Goal: Use online tool/utility: Utilize a website feature to perform a specific function

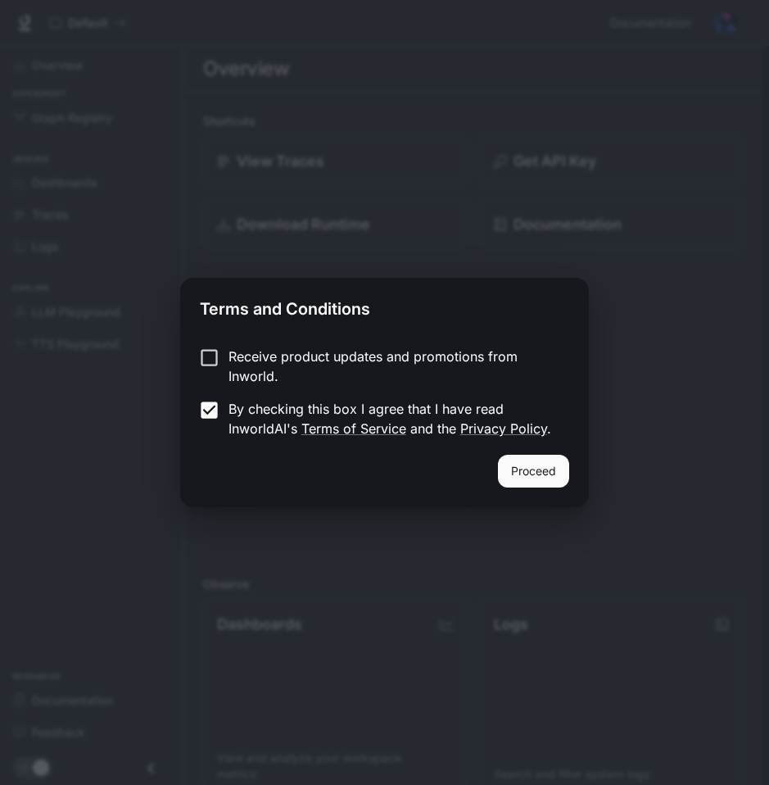
click at [505, 465] on button "Proceed" at bounding box center [533, 471] width 71 height 33
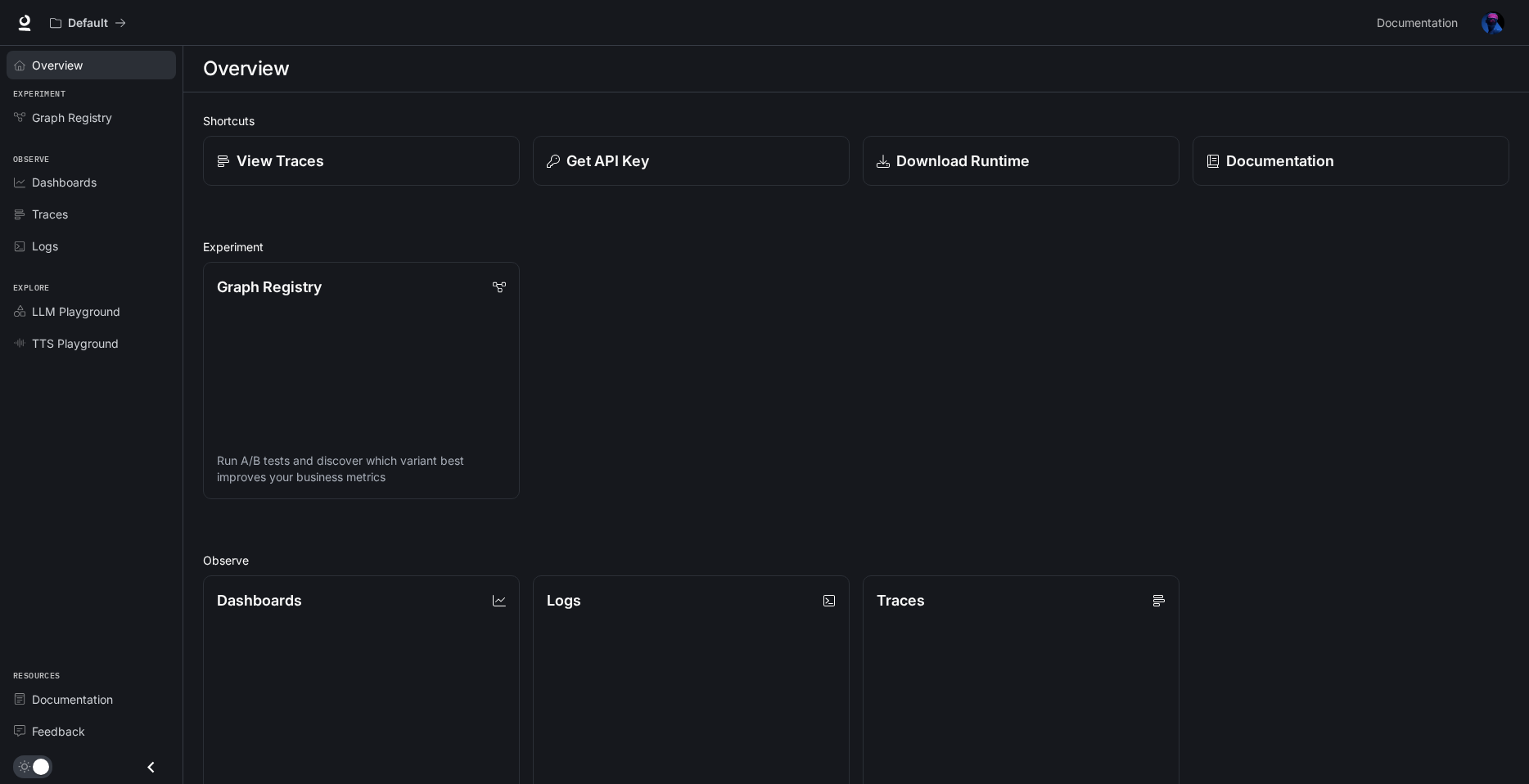
click at [69, 65] on span "Overview" at bounding box center [57, 65] width 51 height 17
click at [69, 65] on span "Overview" at bounding box center [58, 65] width 52 height 17
click at [52, 310] on span "LLM Playground" at bounding box center [76, 311] width 88 height 17
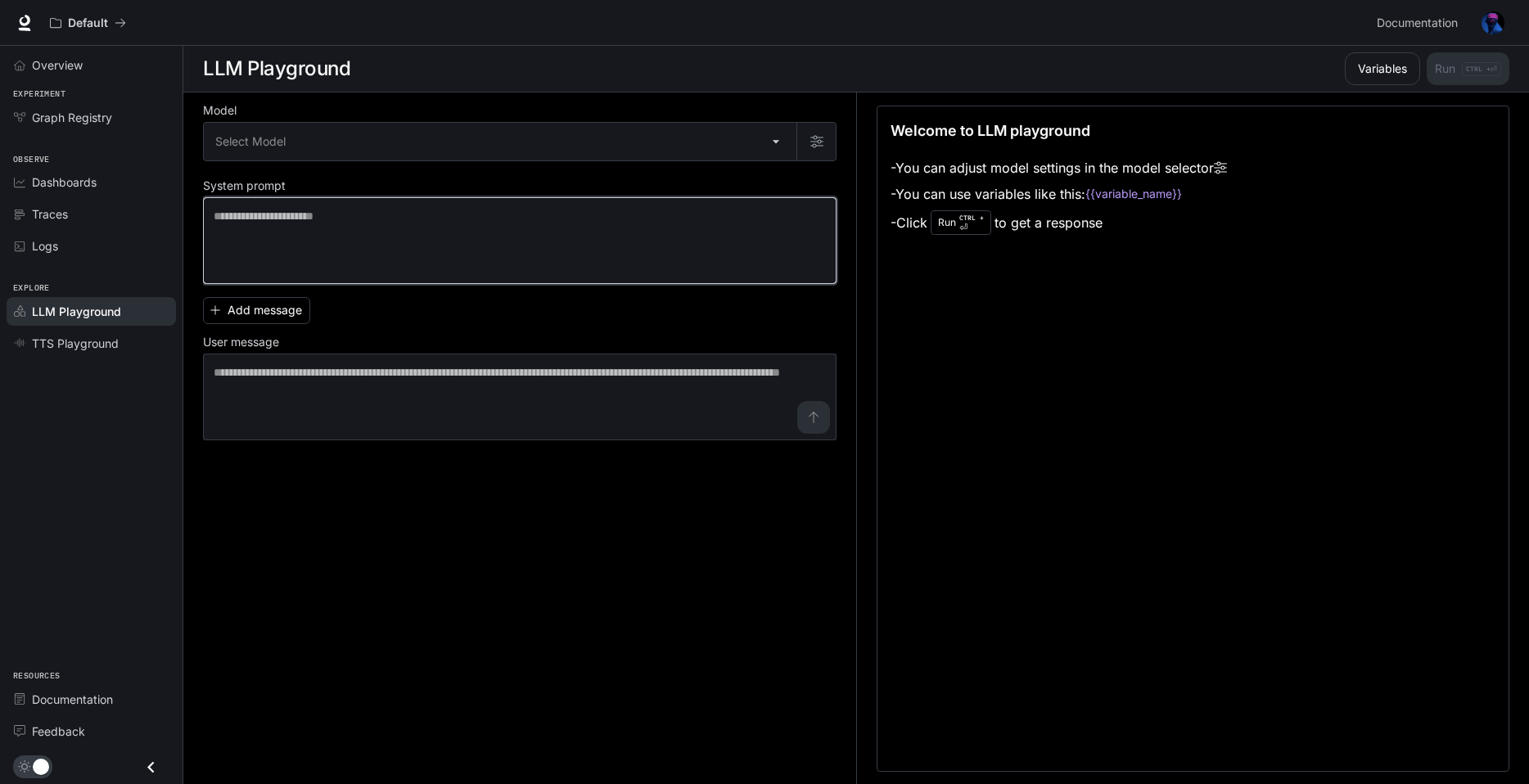
click at [260, 211] on textarea at bounding box center [520, 241] width 613 height 66
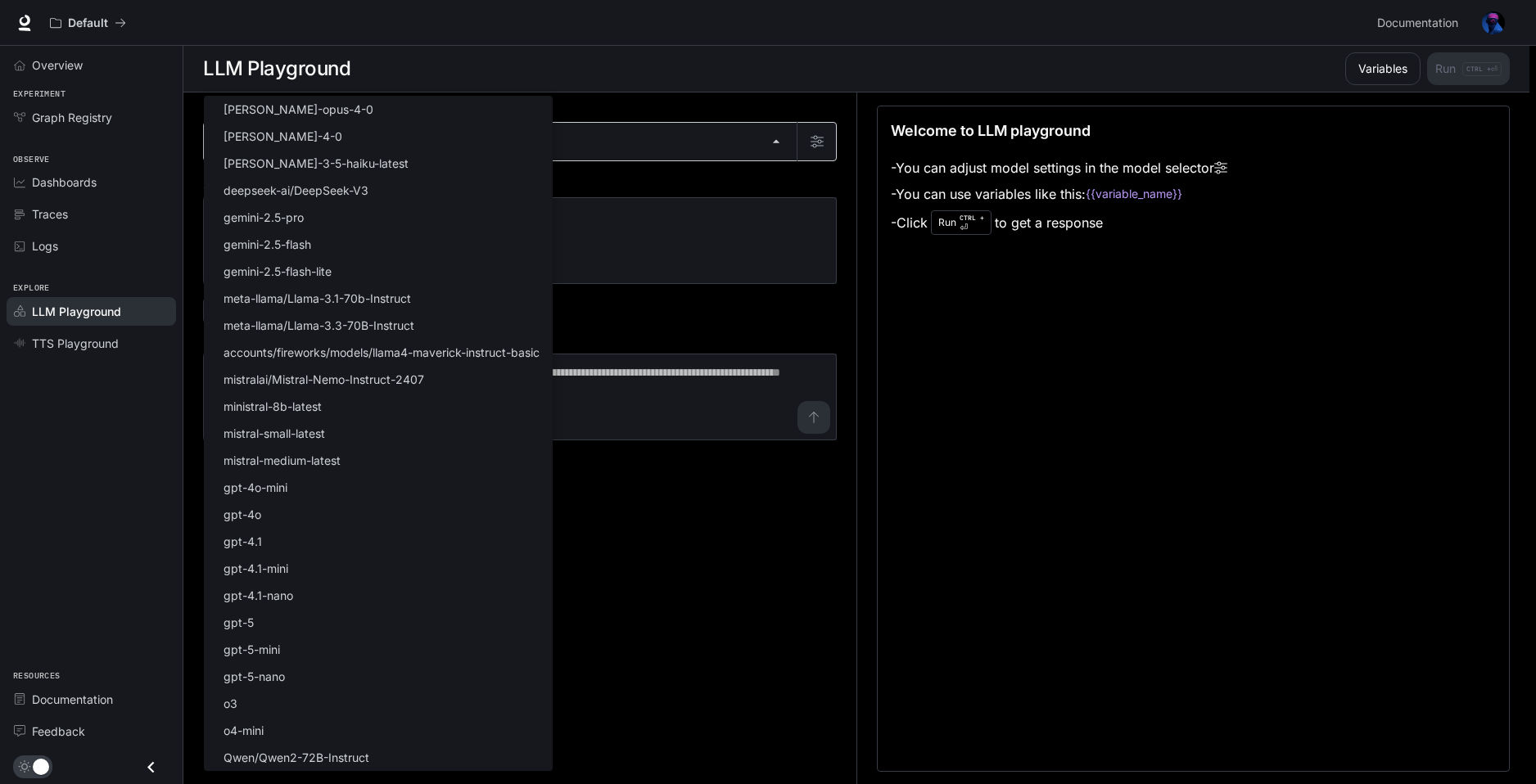
click at [274, 149] on body "Skip to main content Default Documentation Documentation Portal Overview Experi…" at bounding box center [768, 392] width 1536 height 785
click at [667, 613] on div at bounding box center [768, 392] width 1536 height 784
